Goal: Task Accomplishment & Management: Manage account settings

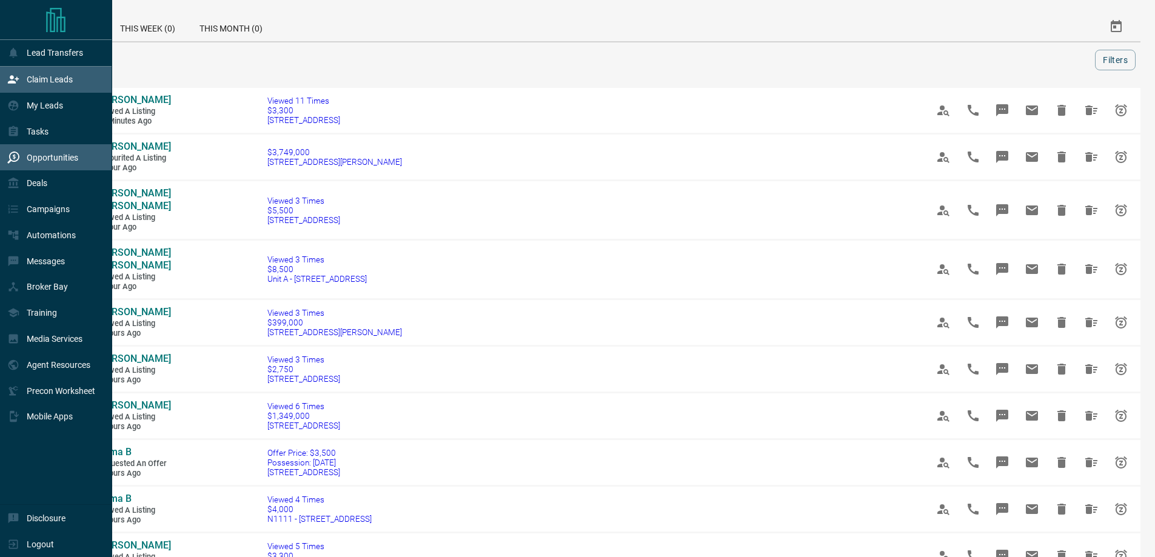
click at [87, 90] on div "Claim Leads" at bounding box center [56, 80] width 112 height 26
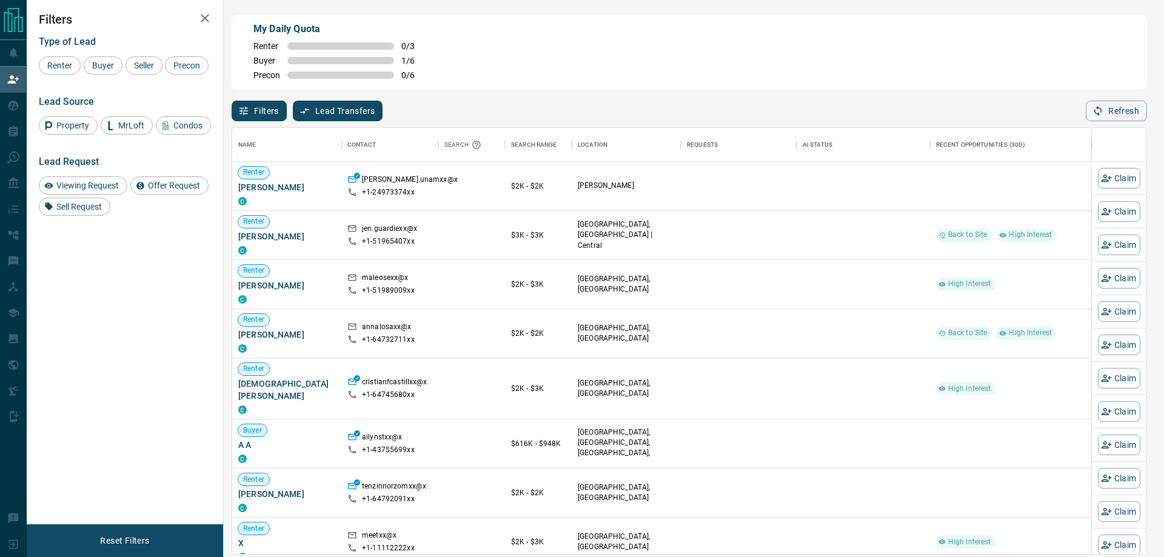
scroll to position [417, 905]
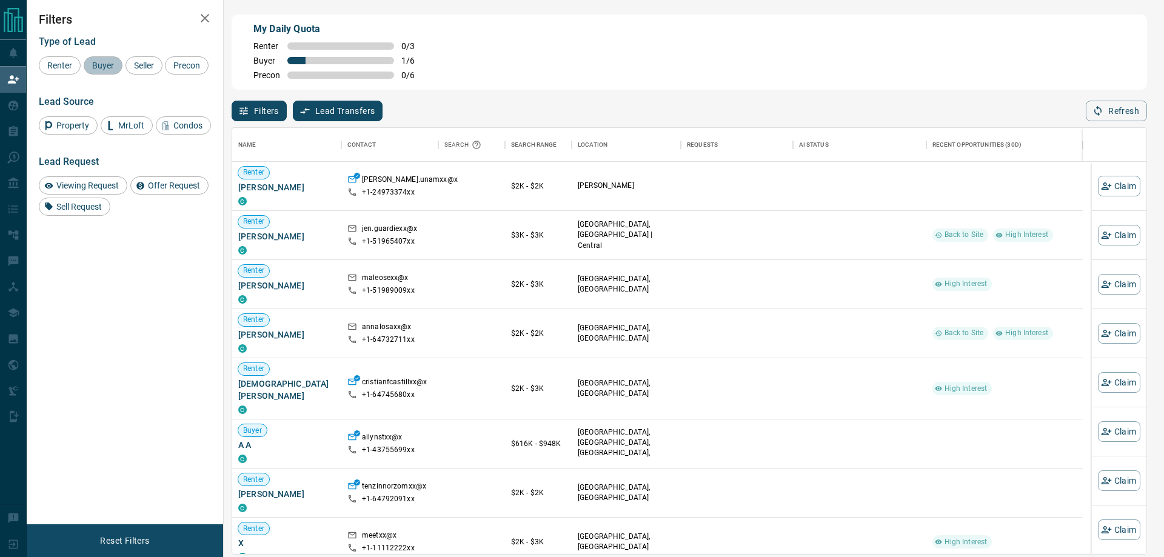
click at [111, 65] on span "Buyer" at bounding box center [103, 66] width 30 height 10
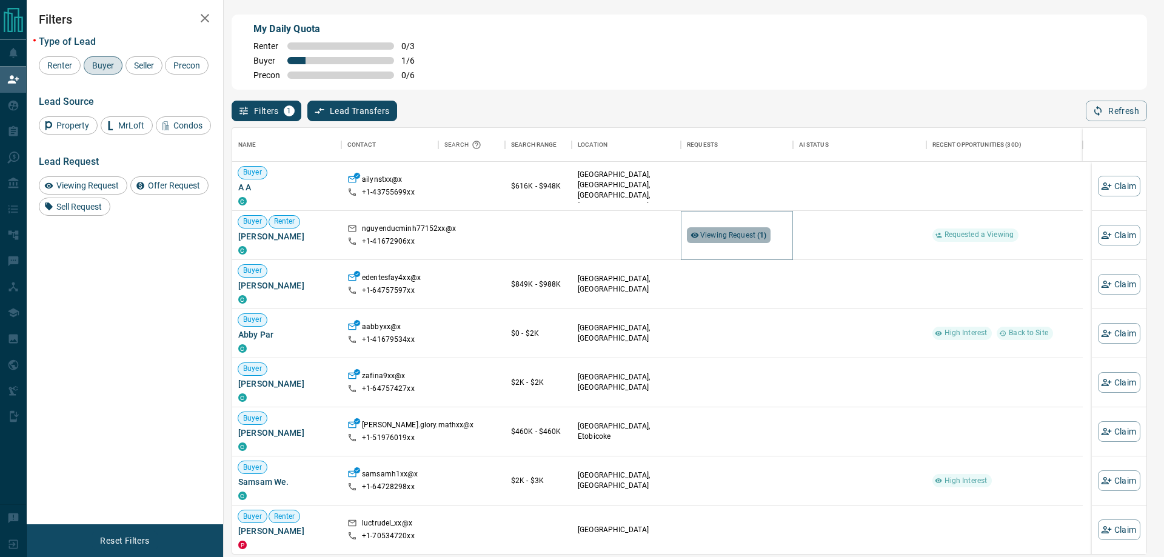
click at [725, 236] on span "Viewing Request ( 1 )" at bounding box center [733, 235] width 67 height 8
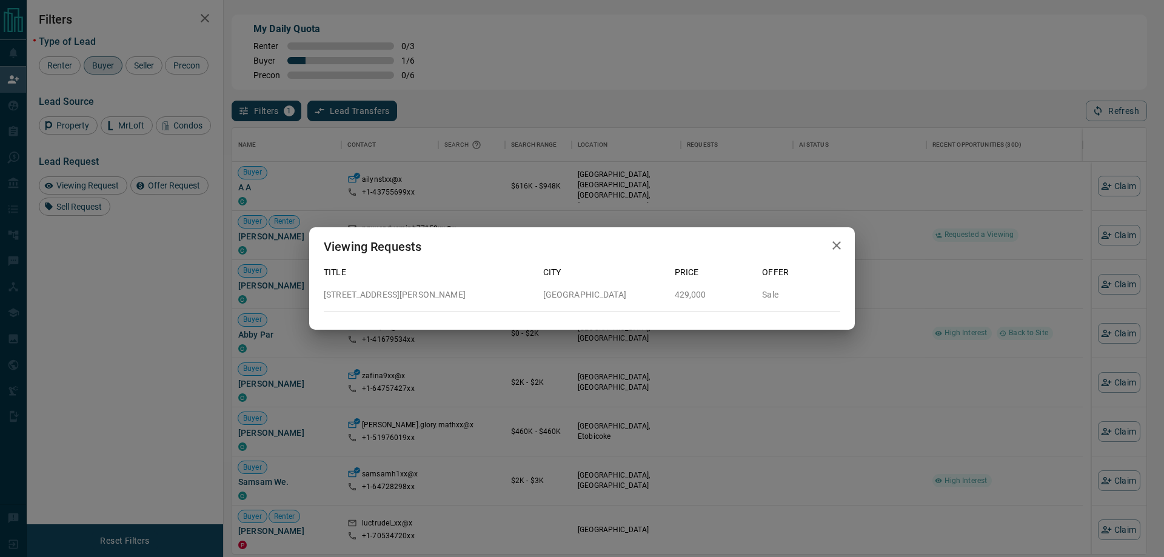
click at [835, 245] on icon "button" at bounding box center [836, 245] width 15 height 15
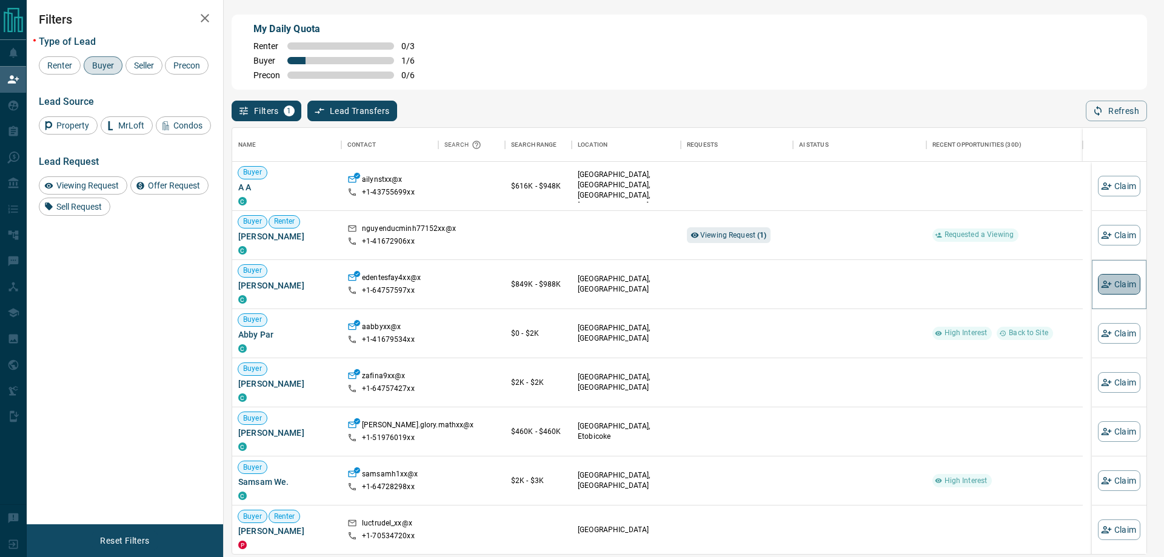
click at [1114, 282] on button "Claim" at bounding box center [1119, 284] width 42 height 21
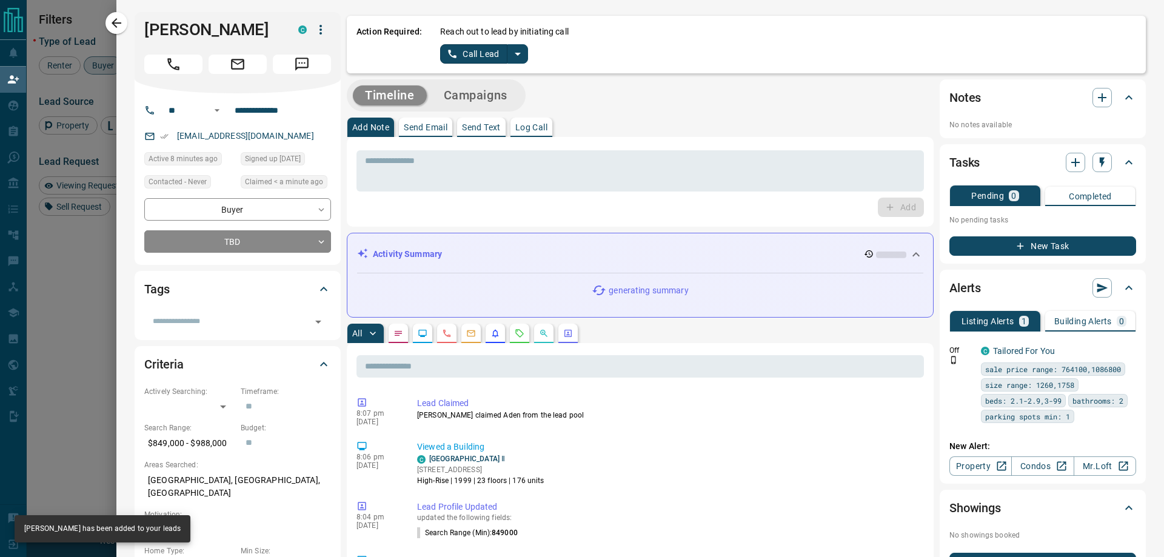
click at [525, 53] on button "split button" at bounding box center [517, 53] width 21 height 19
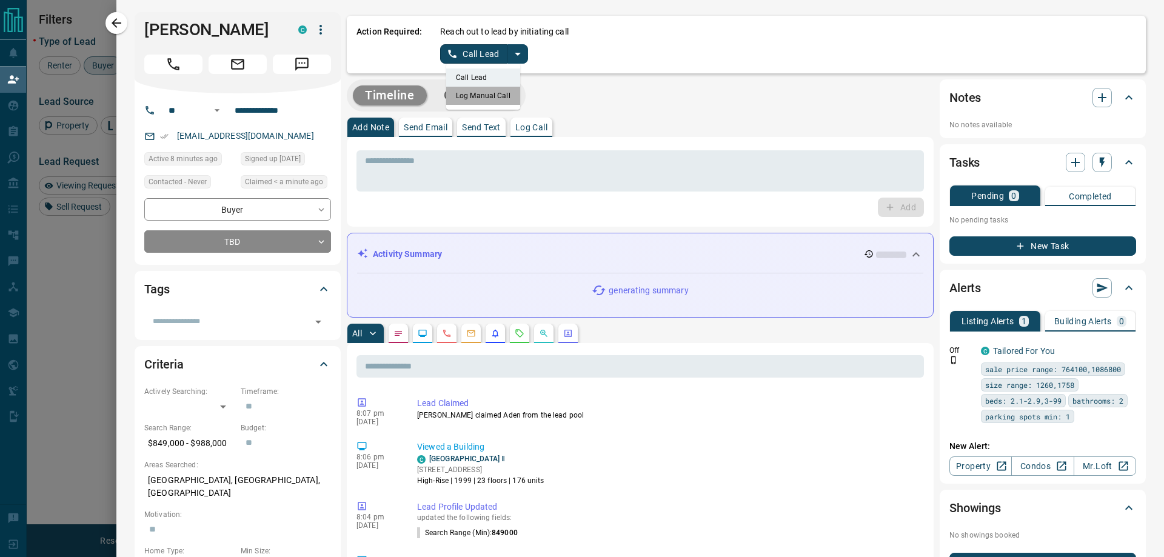
click at [499, 97] on li "Log Manual Call" at bounding box center [483, 96] width 74 height 18
click at [481, 50] on button "Log Manual Call" at bounding box center [480, 53] width 80 height 19
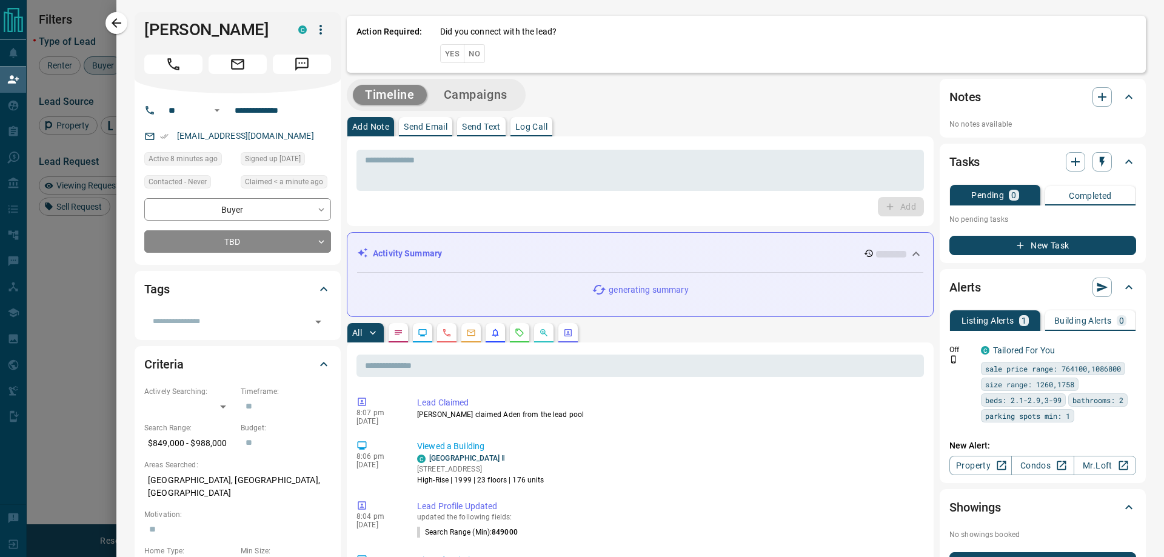
click at [449, 52] on button "Yes" at bounding box center [452, 53] width 24 height 19
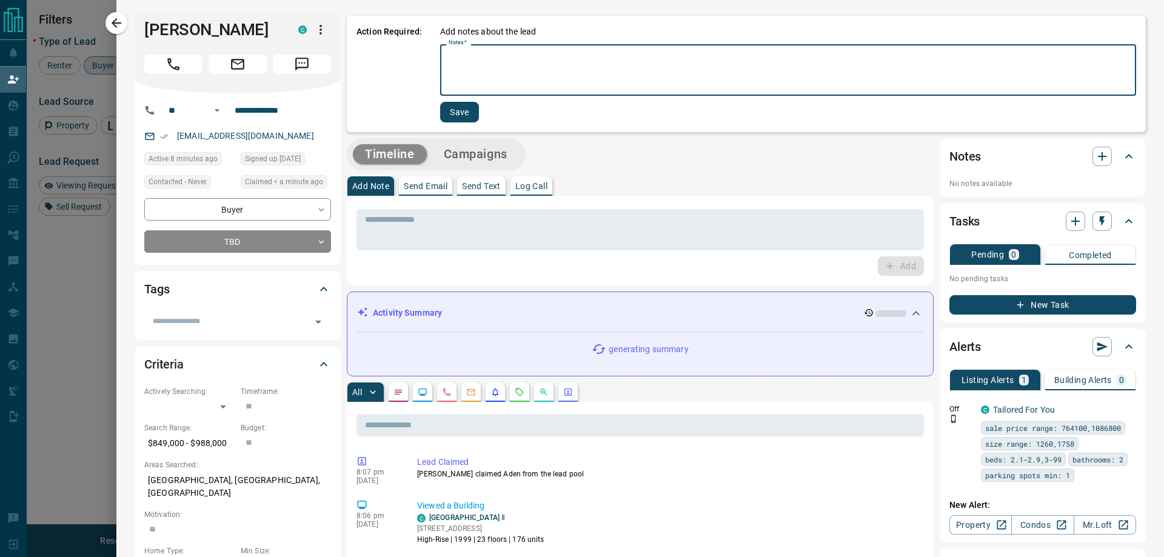
click at [480, 52] on textarea "Notes   *" at bounding box center [787, 70] width 679 height 41
click at [461, 107] on button "Save" at bounding box center [459, 112] width 39 height 21
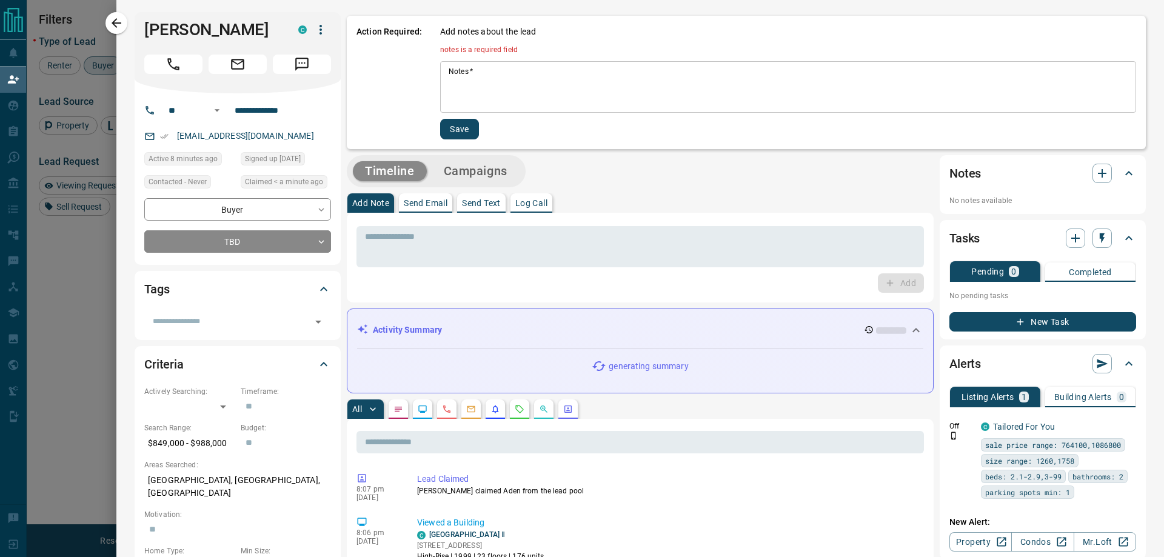
click at [478, 81] on textarea "Notes   *" at bounding box center [787, 87] width 679 height 41
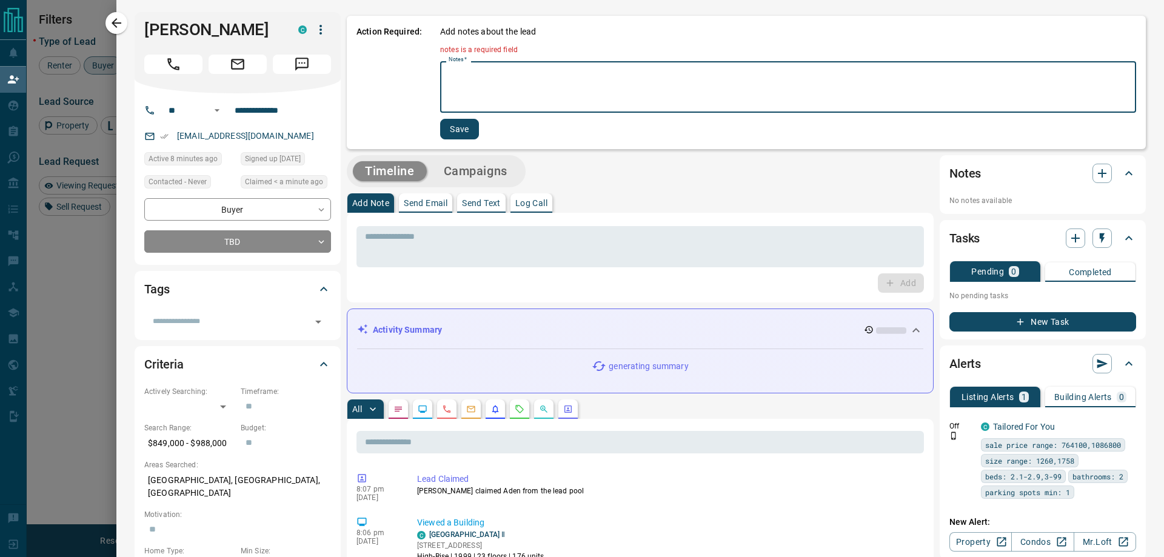
type textarea "*"
click at [465, 130] on button "Save" at bounding box center [459, 129] width 39 height 21
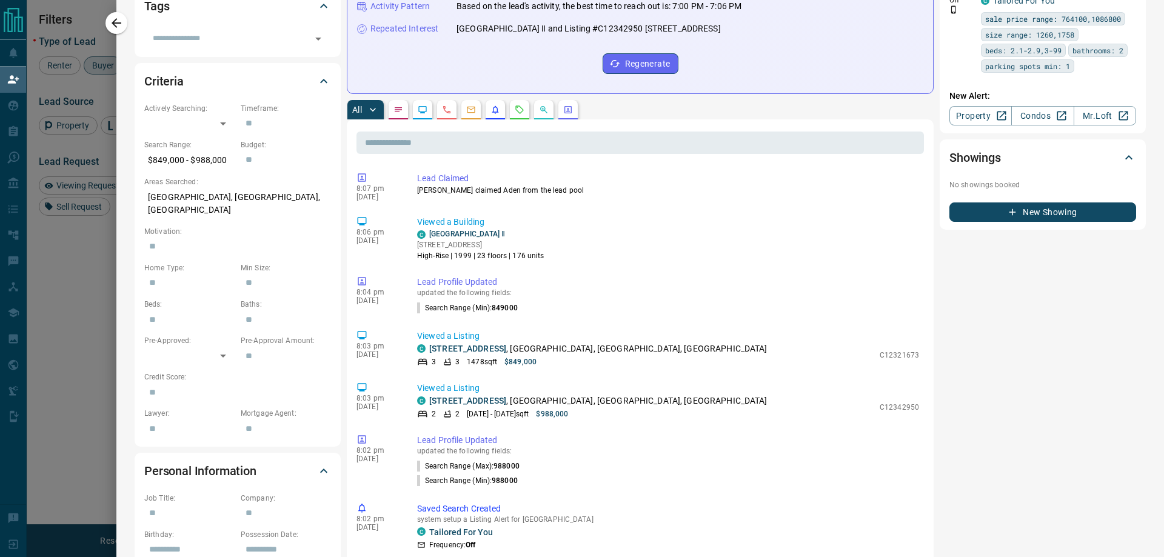
scroll to position [0, 0]
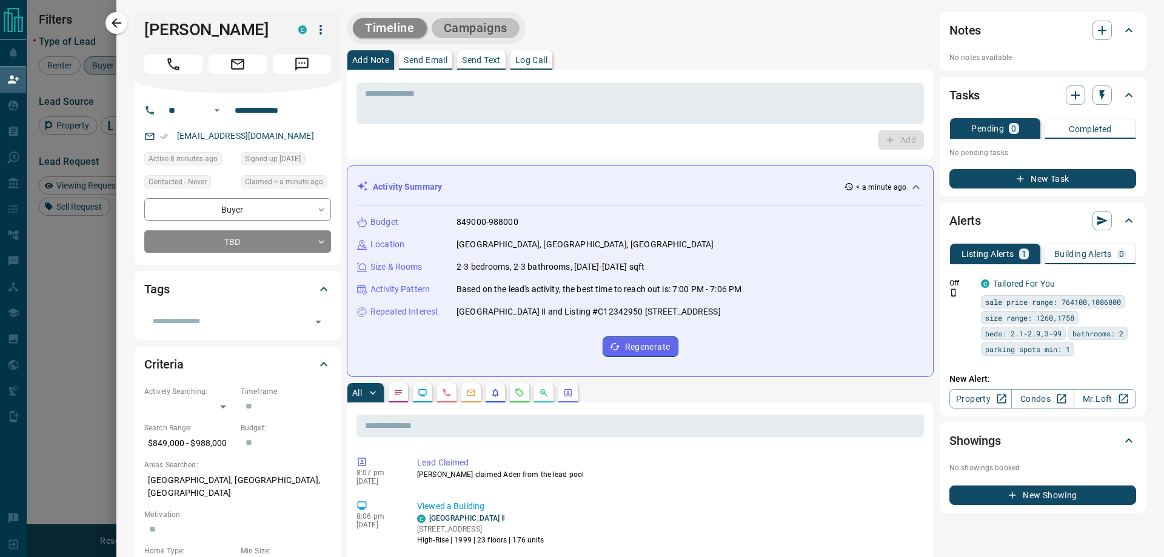
click at [474, 32] on button "Campaigns" at bounding box center [476, 28] width 88 height 20
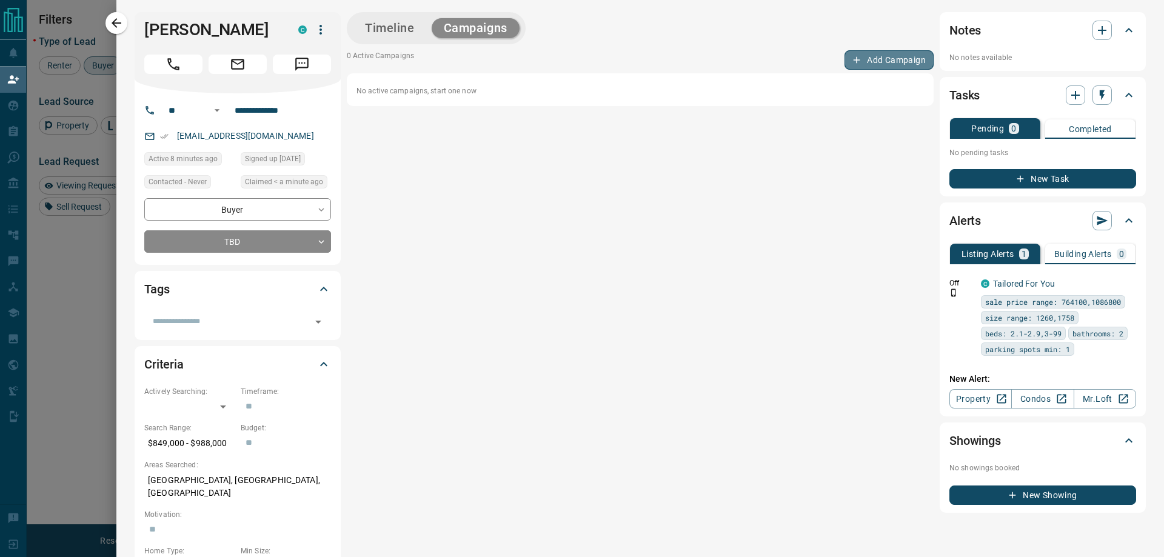
click at [890, 52] on button "Add Campaign" at bounding box center [888, 59] width 89 height 19
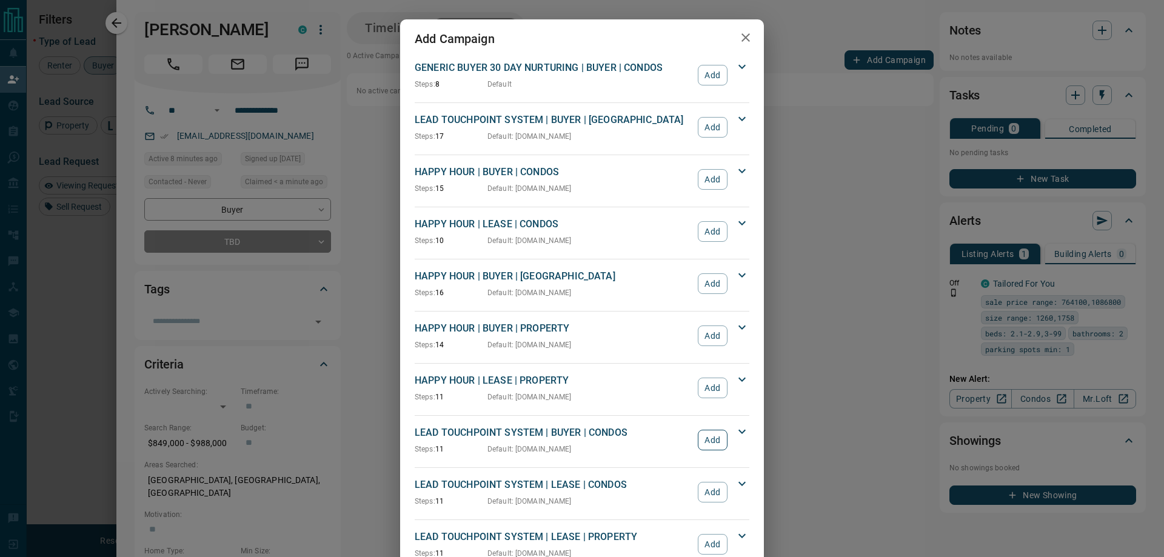
click at [708, 431] on button "Add" at bounding box center [713, 440] width 30 height 21
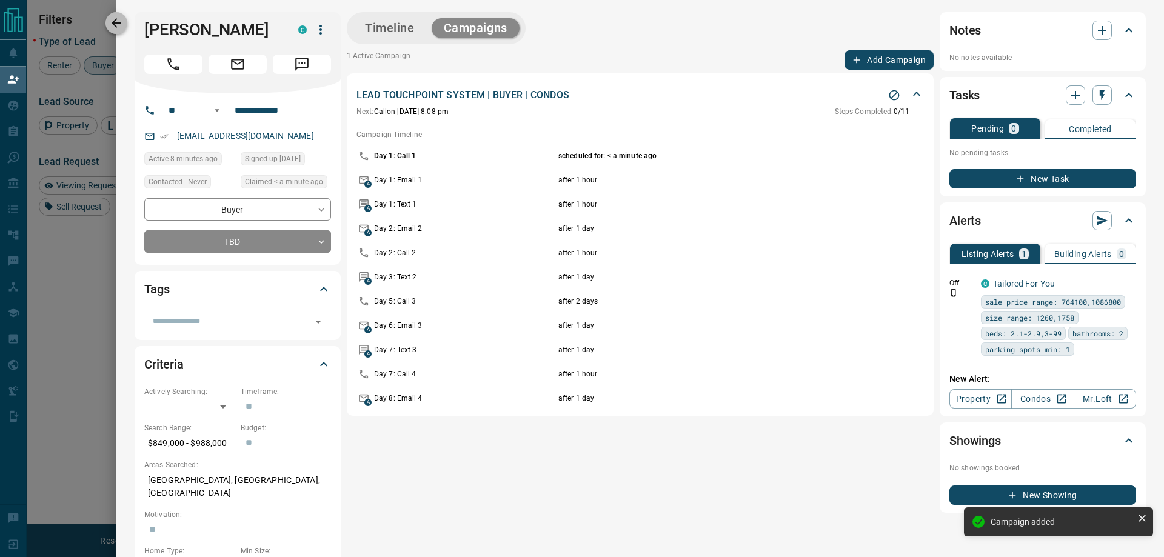
click at [121, 18] on icon "button" at bounding box center [116, 23] width 15 height 15
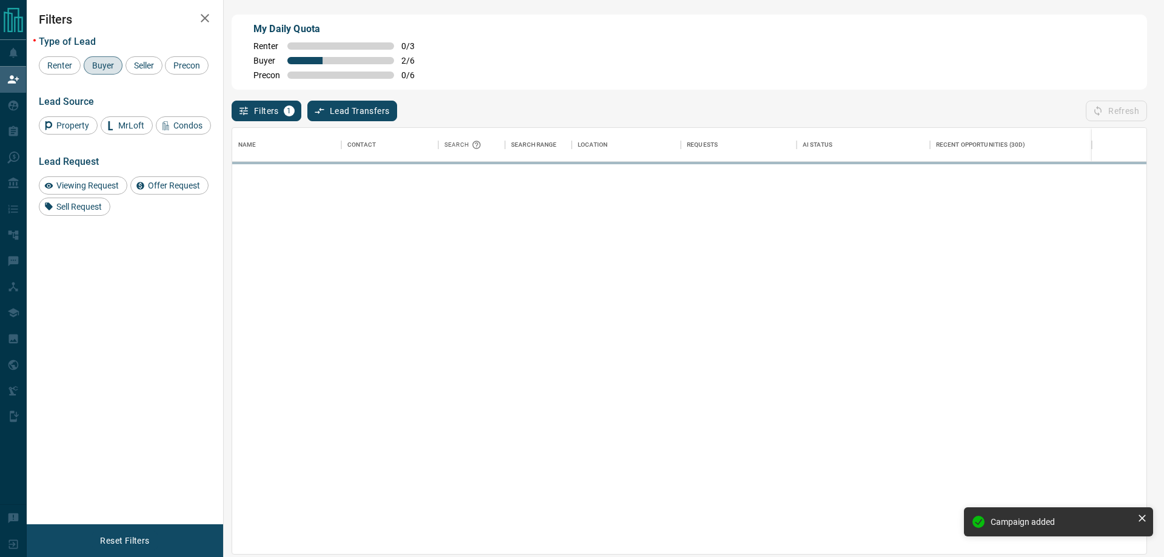
scroll to position [417, 905]
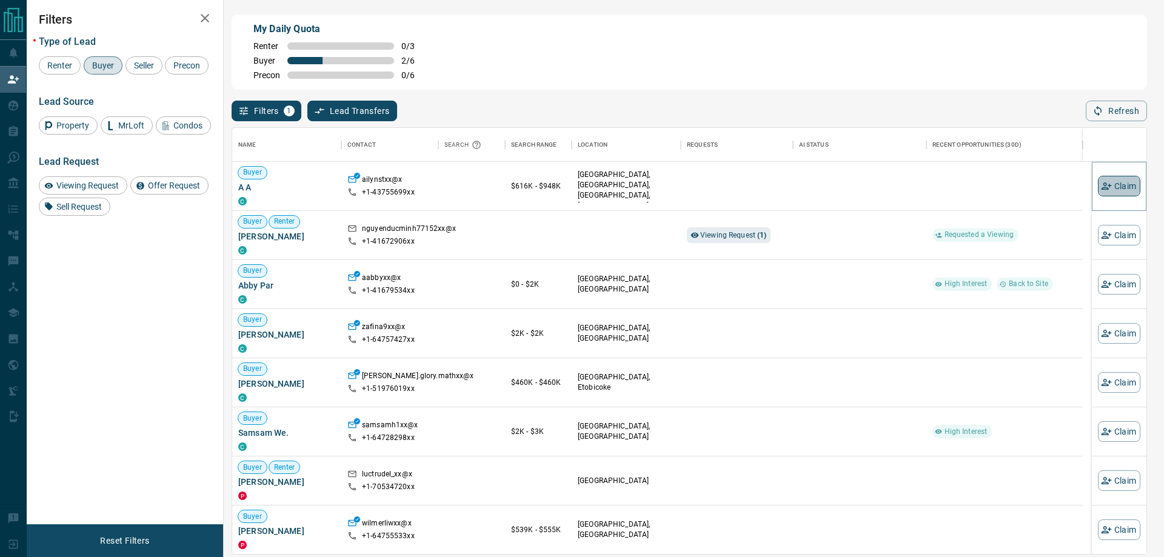
click at [1121, 184] on button "Claim" at bounding box center [1119, 186] width 42 height 21
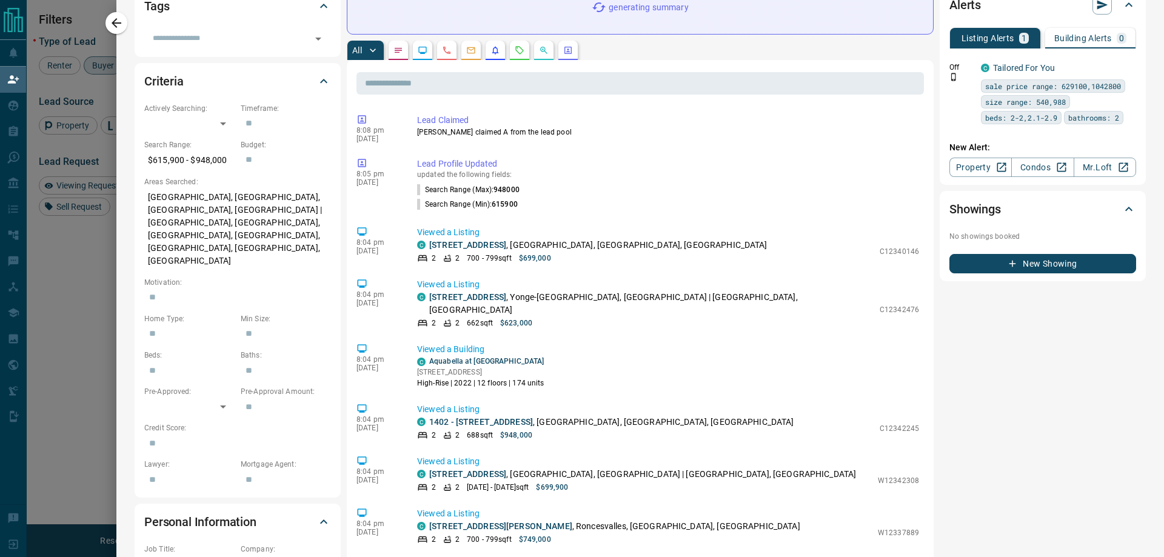
scroll to position [0, 0]
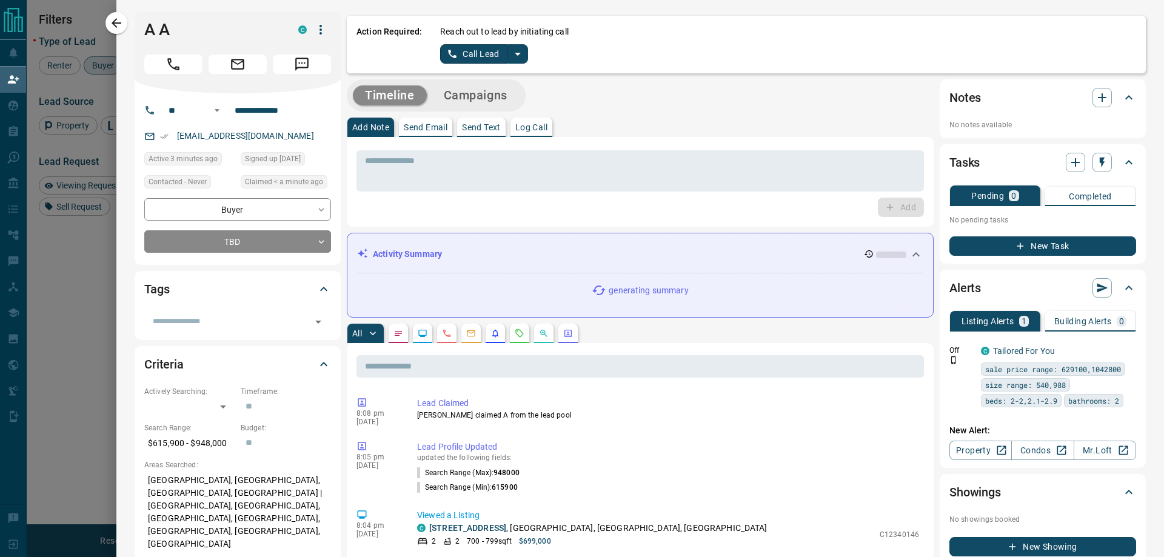
click at [521, 50] on icon "split button" at bounding box center [517, 54] width 15 height 15
click at [492, 98] on li "Log Manual Call" at bounding box center [483, 96] width 74 height 18
click at [481, 58] on button "Log Manual Call" at bounding box center [480, 53] width 80 height 19
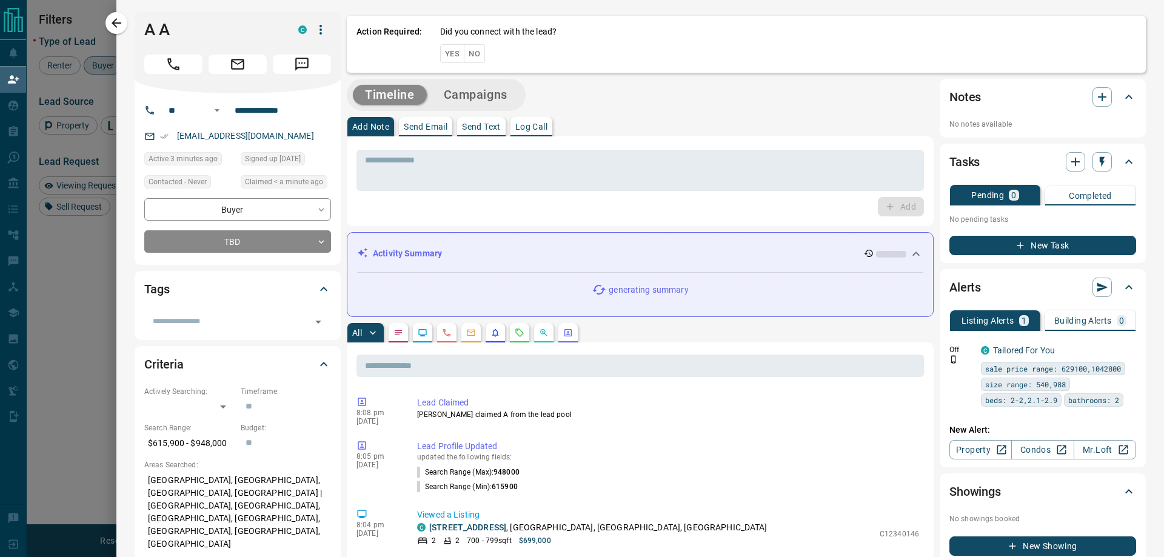
click at [452, 55] on button "Yes" at bounding box center [452, 53] width 24 height 19
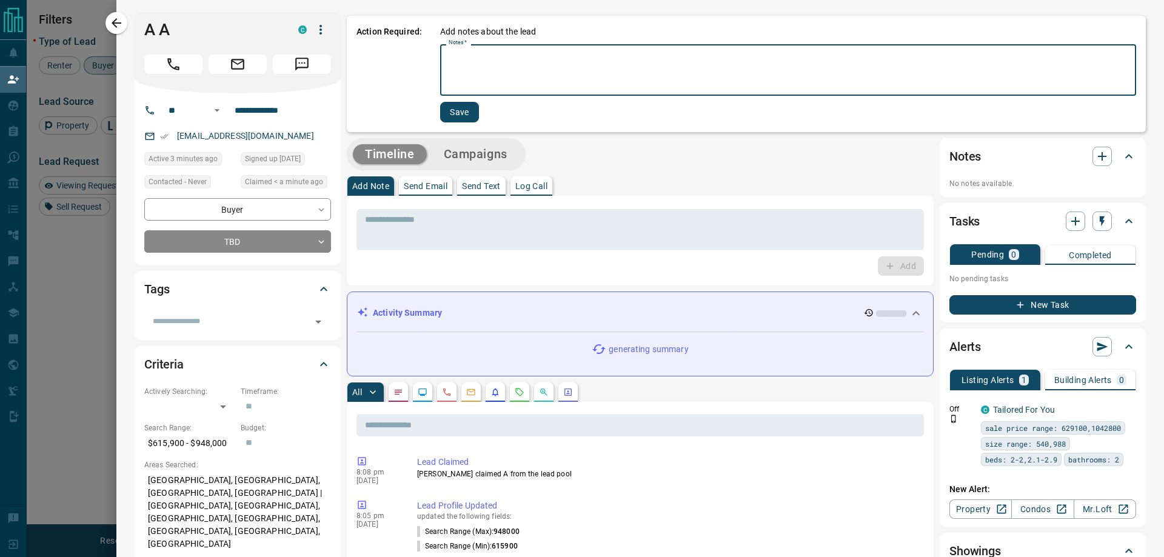
click at [586, 63] on textarea "Notes   *" at bounding box center [787, 70] width 679 height 41
type textarea "*"
click at [462, 110] on button "Save" at bounding box center [459, 112] width 39 height 21
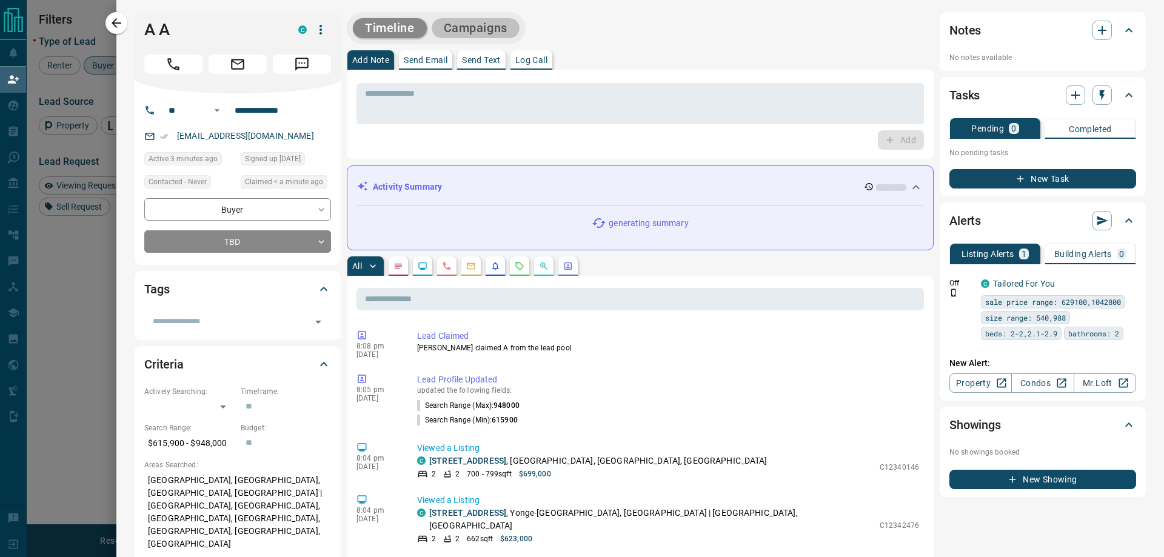
click at [493, 27] on button "Campaigns" at bounding box center [476, 28] width 88 height 20
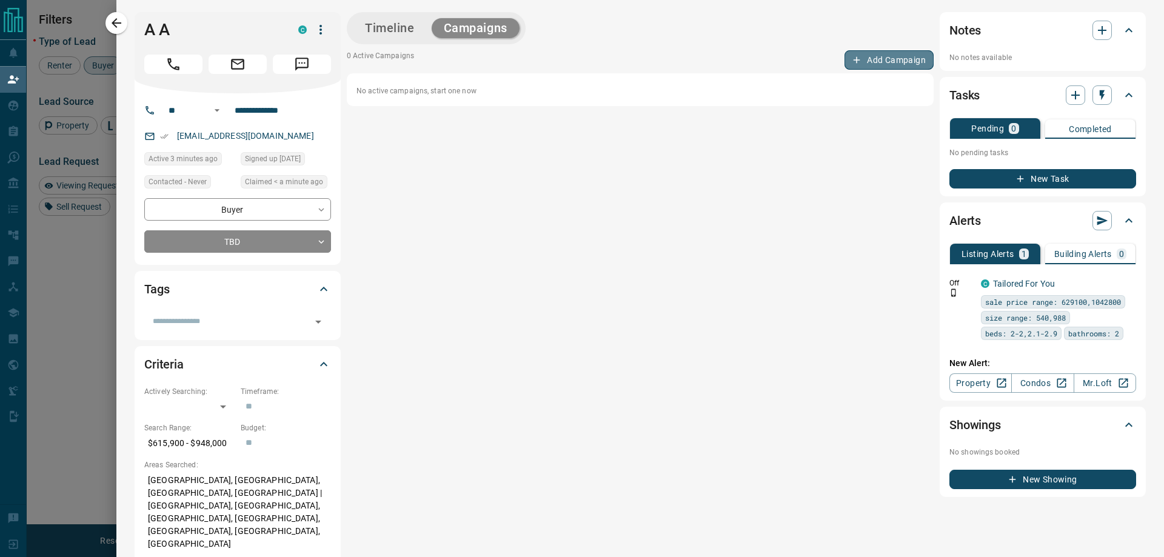
click at [873, 56] on button "Add Campaign" at bounding box center [888, 59] width 89 height 19
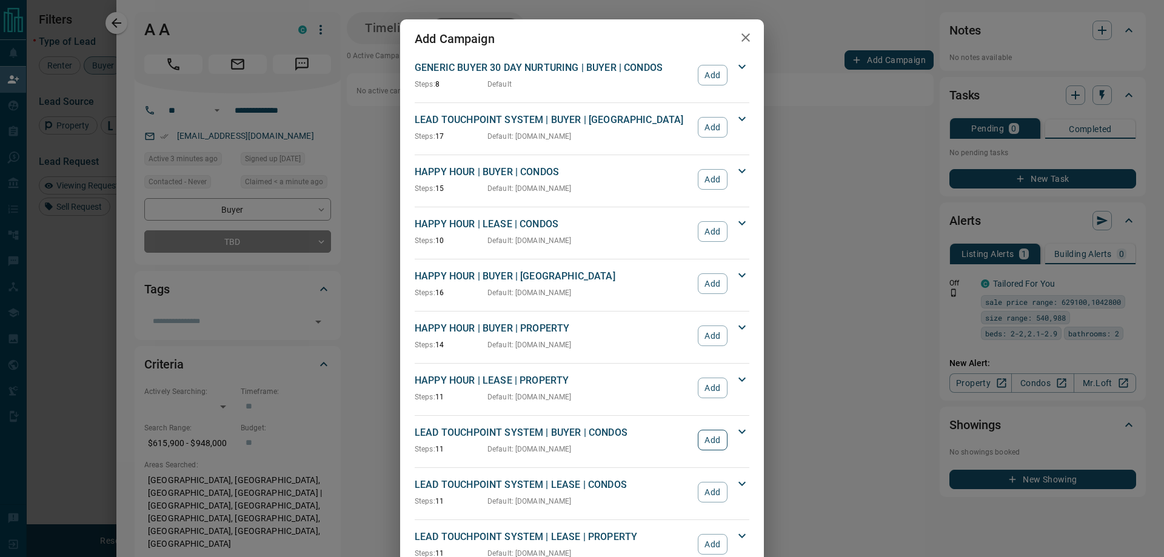
click at [715, 435] on button "Add" at bounding box center [713, 440] width 30 height 21
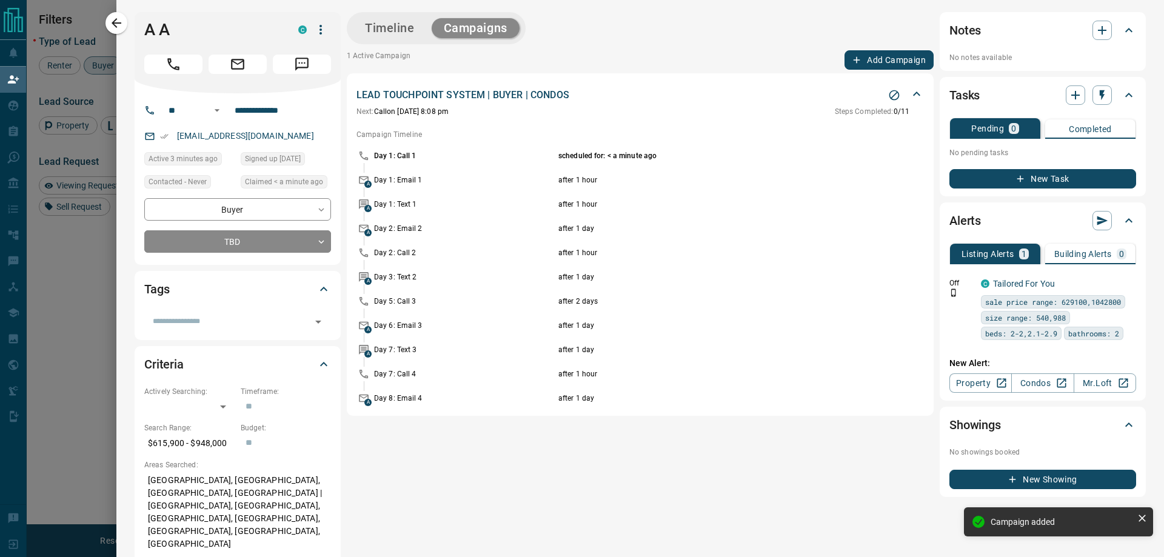
click at [119, 22] on icon "button" at bounding box center [117, 23] width 10 height 10
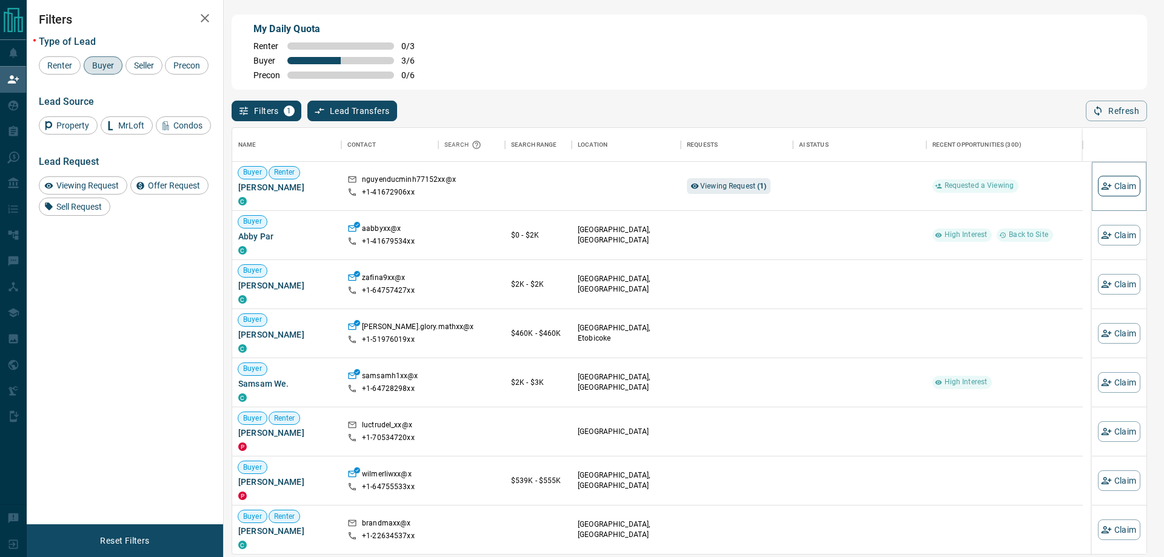
click at [1113, 185] on button "Claim" at bounding box center [1119, 186] width 42 height 21
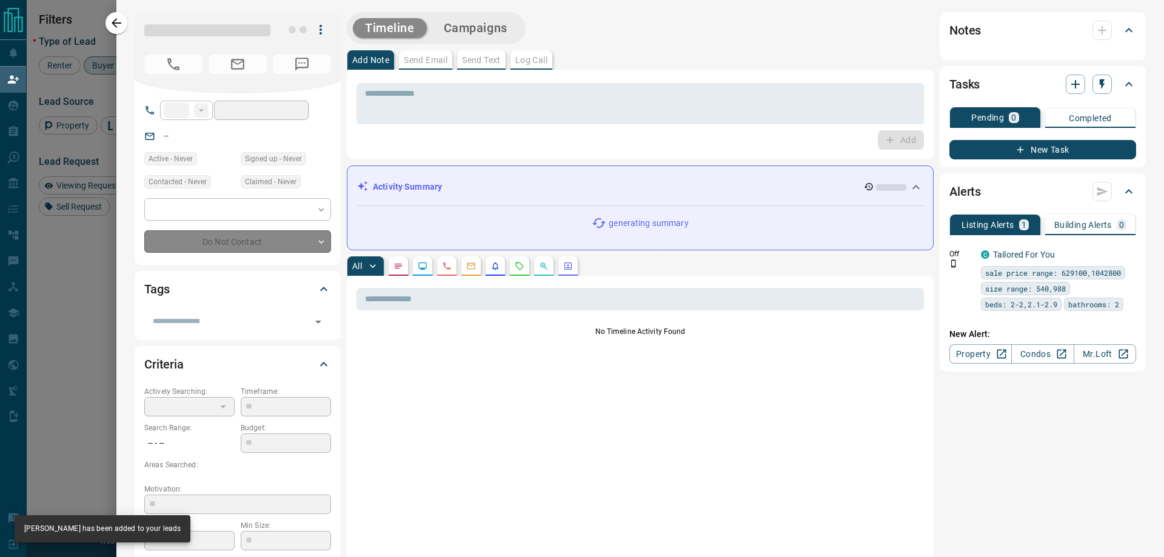
type input "**"
type input "**********"
type input "**"
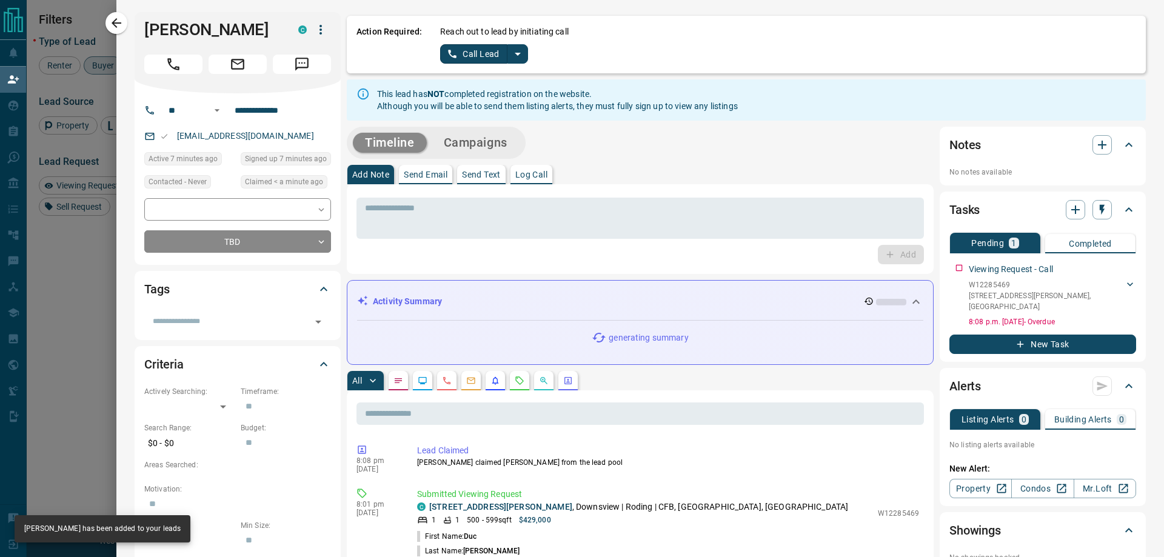
click at [523, 53] on icon "split button" at bounding box center [517, 54] width 15 height 15
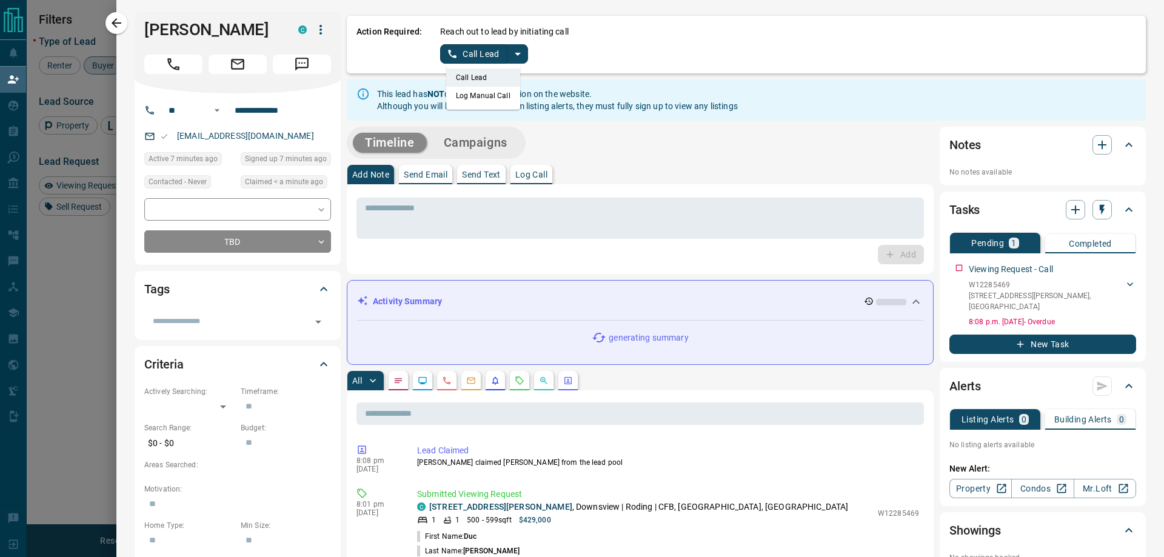
click at [507, 96] on li "Log Manual Call" at bounding box center [483, 96] width 74 height 18
click at [483, 53] on button "Log Manual Call" at bounding box center [480, 53] width 80 height 19
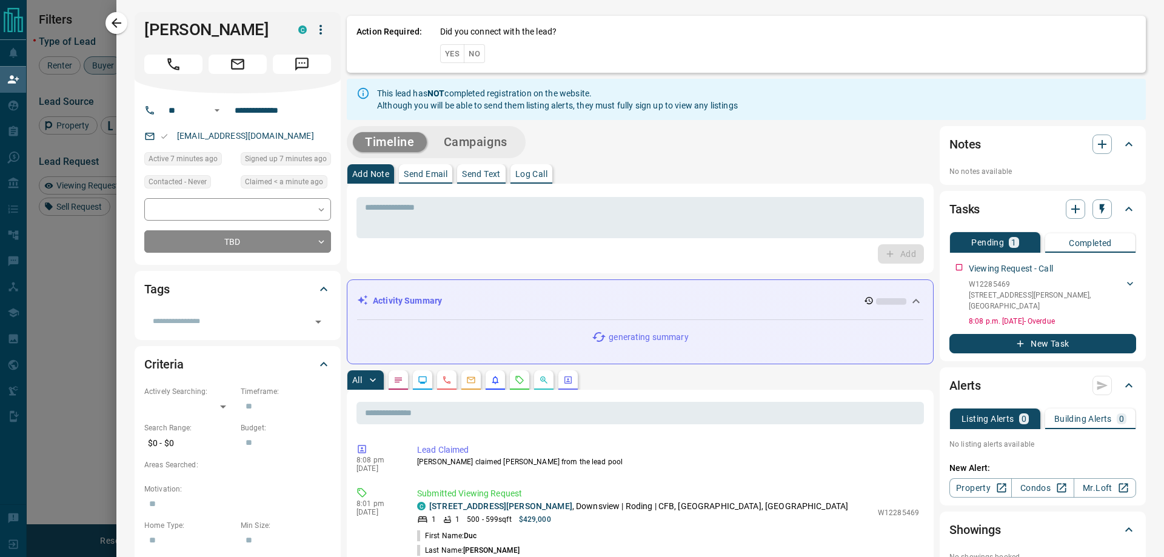
click at [455, 53] on button "Yes" at bounding box center [452, 53] width 24 height 19
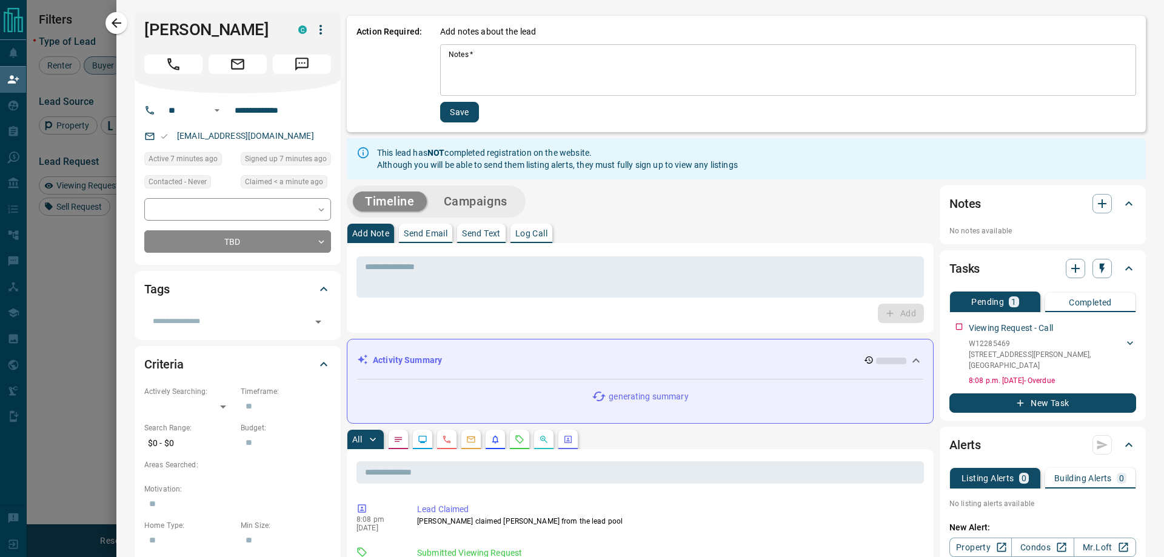
click at [542, 55] on textarea "Notes   *" at bounding box center [787, 70] width 679 height 41
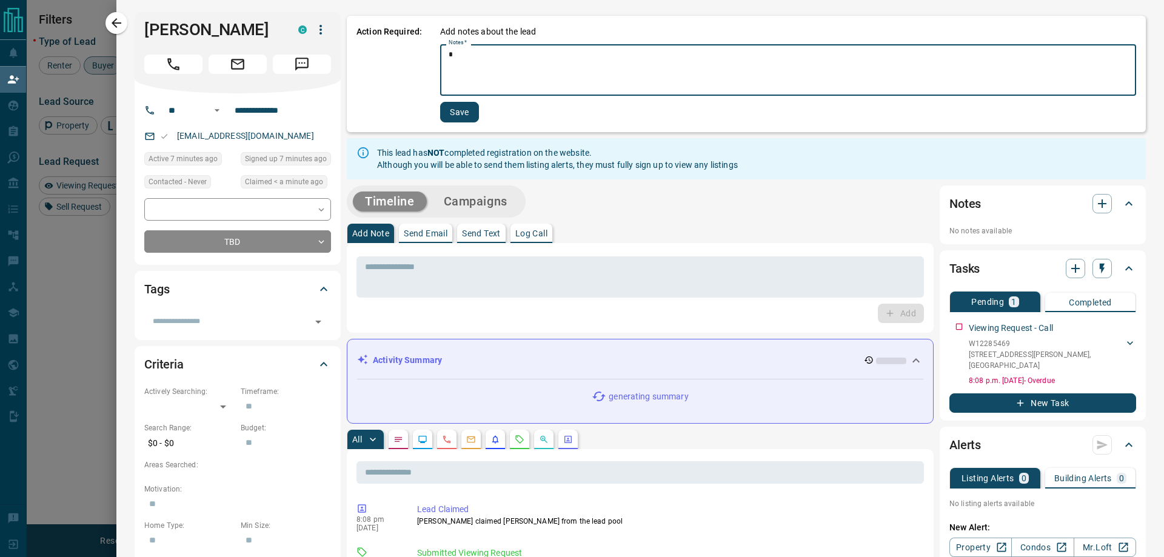
type textarea "*"
click at [462, 115] on button "Save" at bounding box center [459, 112] width 39 height 21
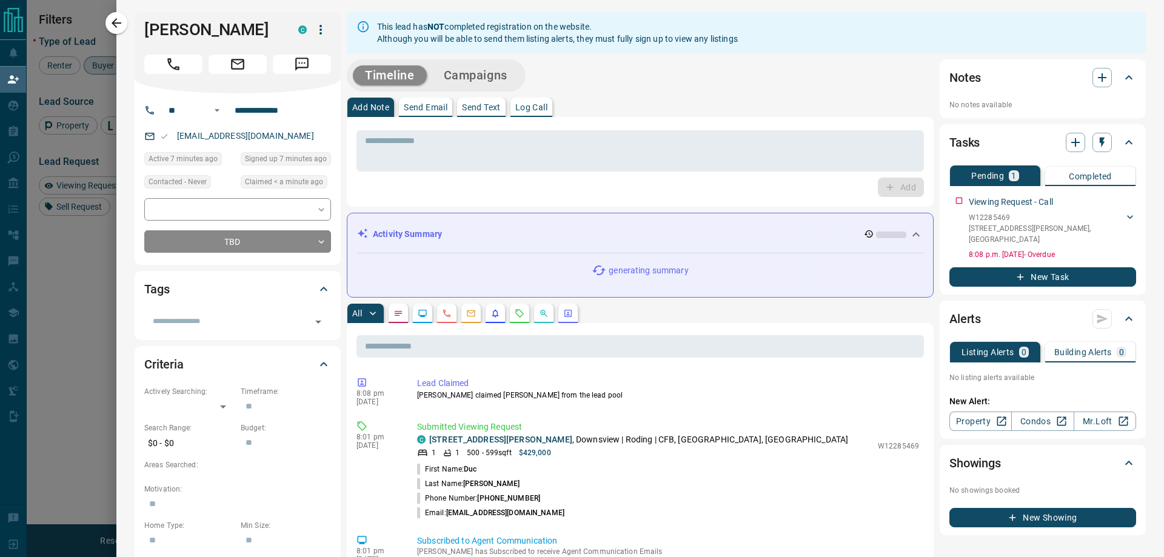
scroll to position [283, 0]
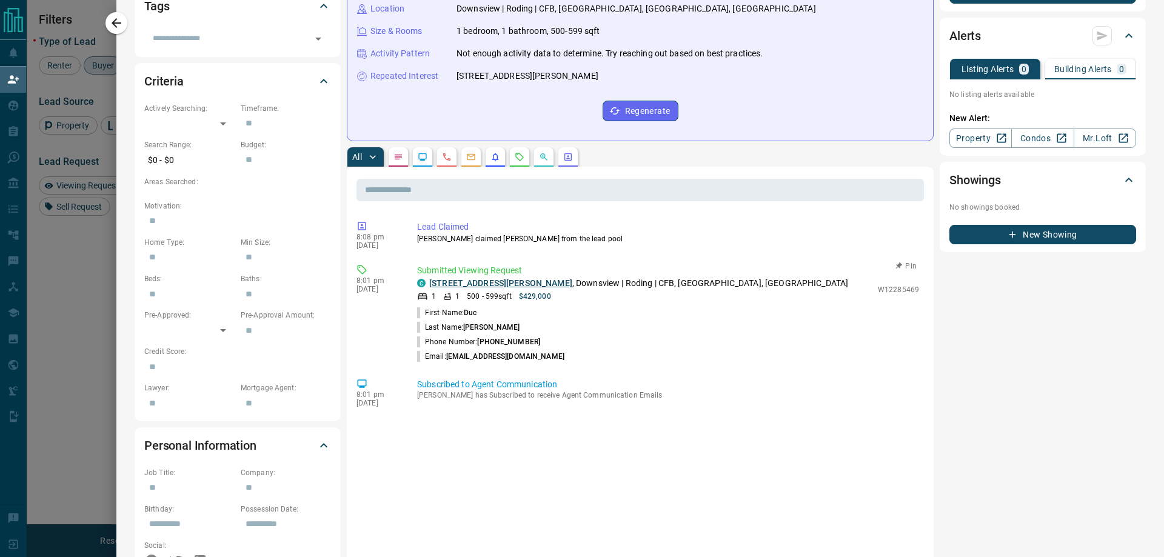
click at [491, 279] on link "[STREET_ADDRESS][PERSON_NAME]" at bounding box center [500, 283] width 143 height 10
drag, startPoint x: 584, startPoint y: 360, endPoint x: 447, endPoint y: 355, distance: 137.7
click at [447, 355] on li "Email: [EMAIL_ADDRESS][DOMAIN_NAME]" at bounding box center [668, 356] width 502 height 15
copy span "[EMAIL_ADDRESS][DOMAIN_NAME]"
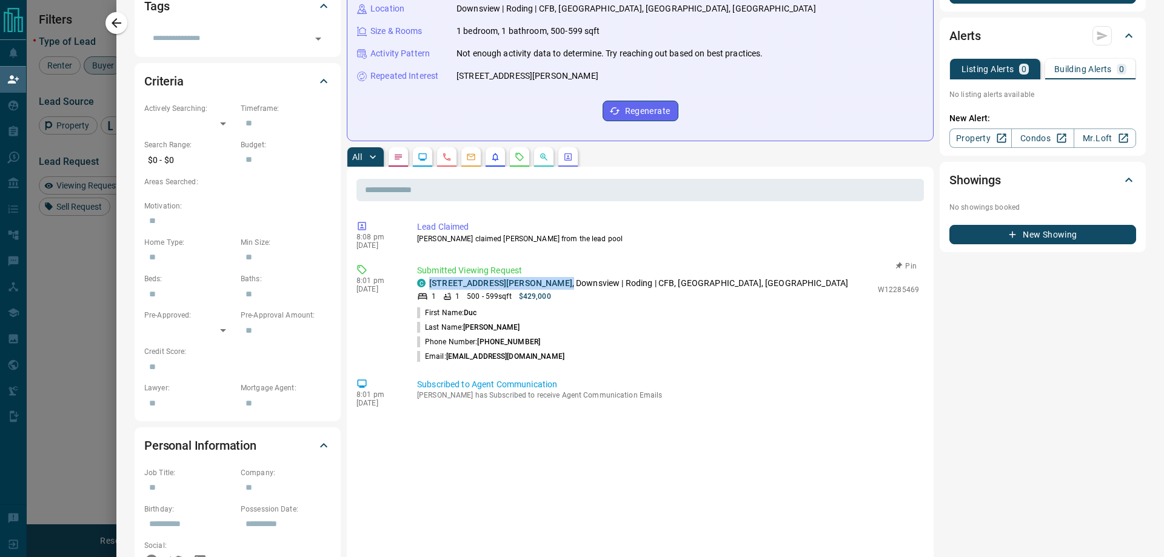
drag, startPoint x: 553, startPoint y: 281, endPoint x: 432, endPoint y: 277, distance: 121.3
click at [432, 277] on p "[STREET_ADDRESS][PERSON_NAME] | Roding | CFB, [GEOGRAPHIC_DATA], [GEOGRAPHIC_DA…" at bounding box center [638, 283] width 419 height 13
copy p "[STREET_ADDRESS][PERSON_NAME] ,"
